Goal: Information Seeking & Learning: Learn about a topic

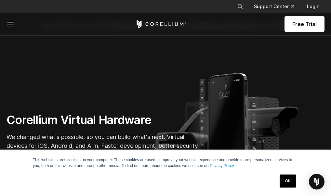
click at [287, 178] on link "OK" at bounding box center [288, 180] width 17 height 13
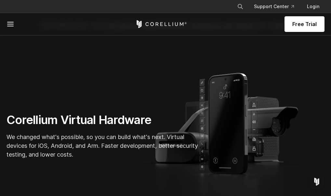
click at [0, 0] on link "Pricing" at bounding box center [0, 0] width 0 height 0
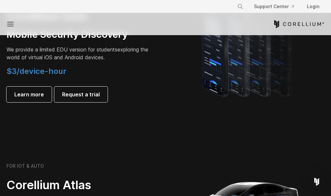
scroll to position [480, 0]
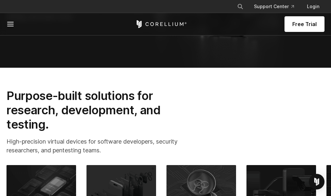
scroll to position [199, 0]
